Goal: Navigation & Orientation: Go to known website

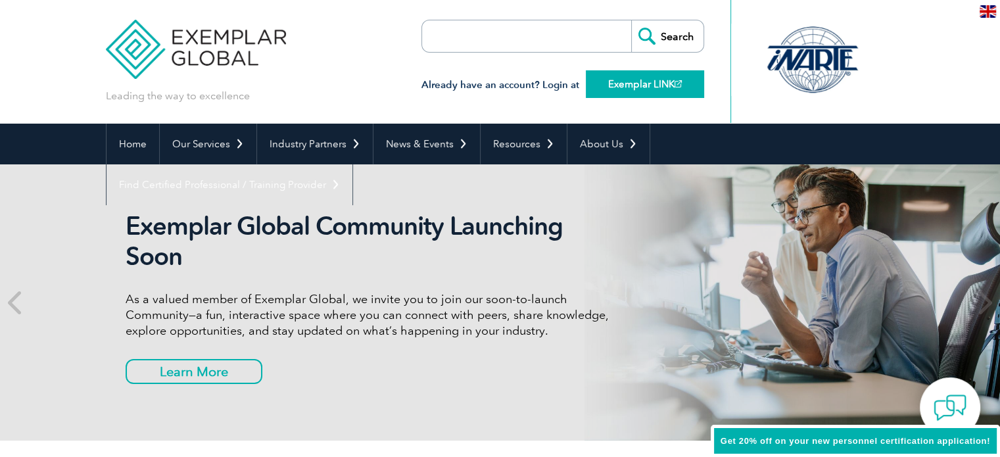
click at [661, 85] on link "Exemplar LINK" at bounding box center [645, 84] width 118 height 28
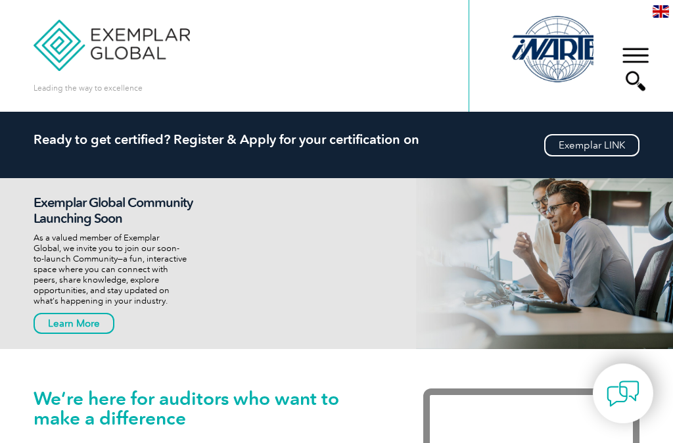
click at [0, 0] on link "Exemplar LINK" at bounding box center [0, 0] width 0 height 0
